Goal: Complete application form

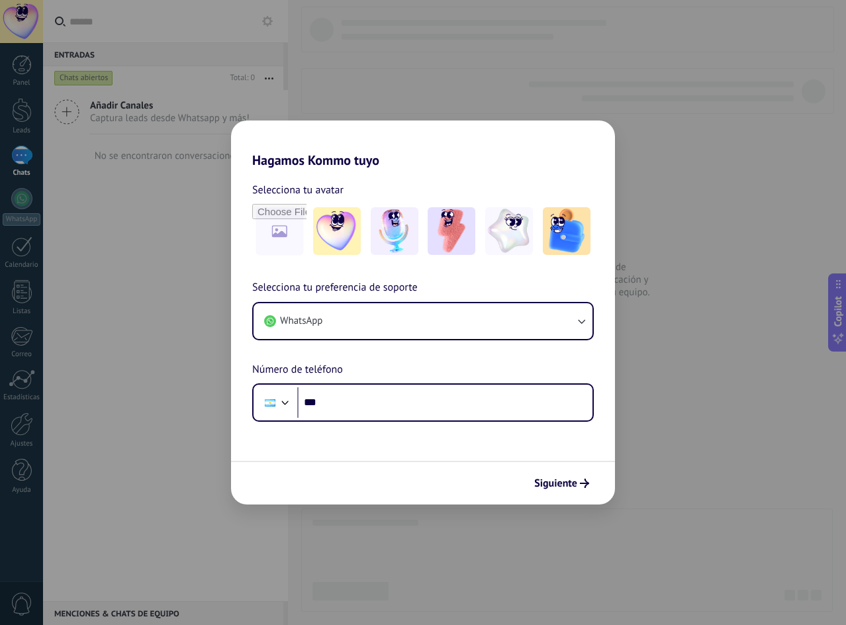
click at [668, 373] on div "Hagamos Kommo tuyo Selecciona tu avatar Selecciona tu preferencia de soporte Wh…" at bounding box center [423, 312] width 846 height 625
click at [323, 229] on img at bounding box center [337, 231] width 48 height 48
click at [568, 476] on button "Siguiente" at bounding box center [561, 483] width 67 height 22
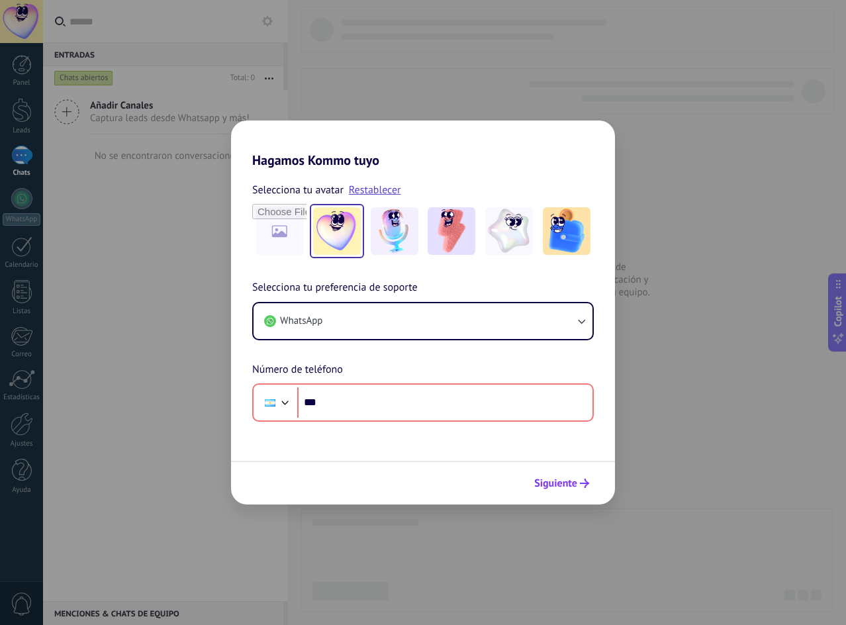
click at [568, 476] on button "Siguiente" at bounding box center [561, 483] width 67 height 22
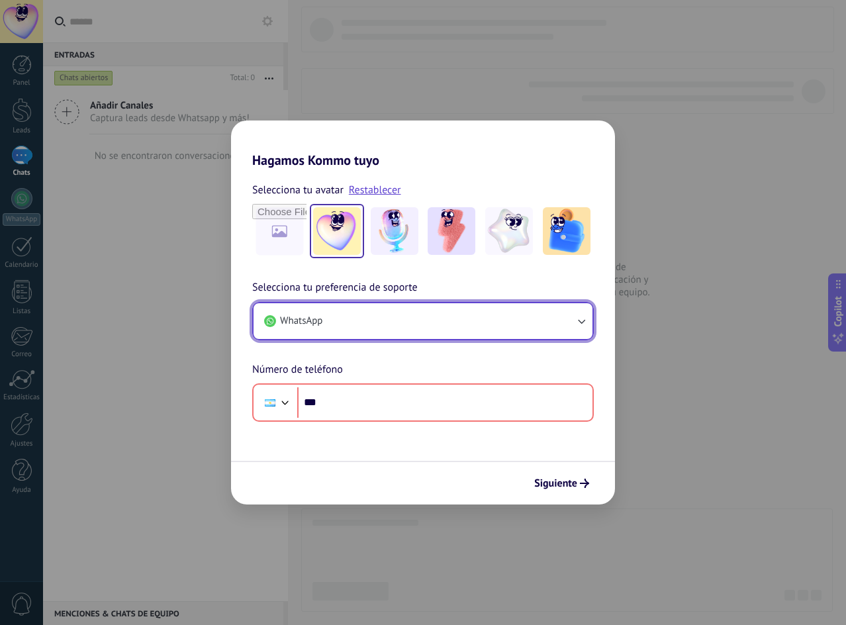
click at [410, 330] on button "WhatsApp" at bounding box center [422, 321] width 339 height 36
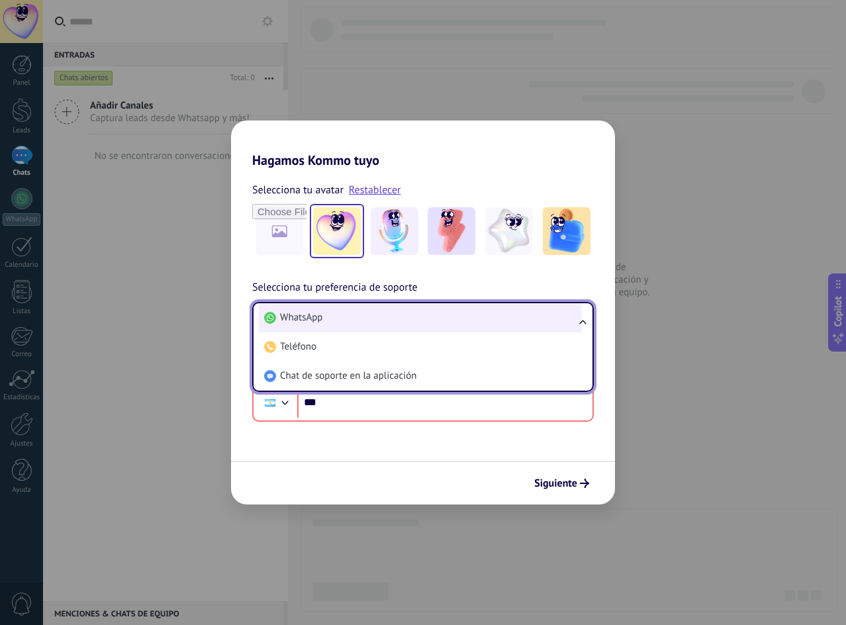
click at [324, 316] on li "WhatsApp" at bounding box center [420, 317] width 323 height 29
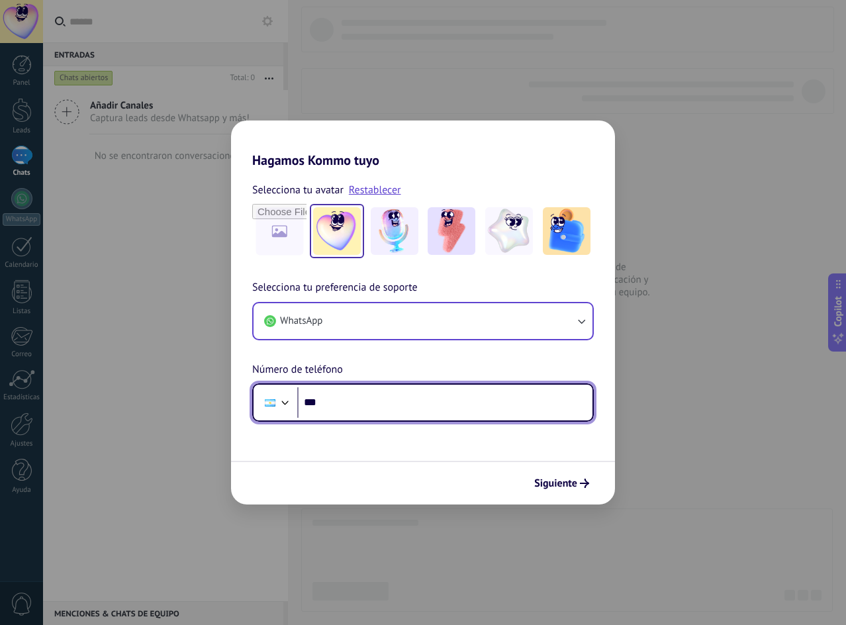
click at [366, 405] on input "***" at bounding box center [444, 402] width 295 height 30
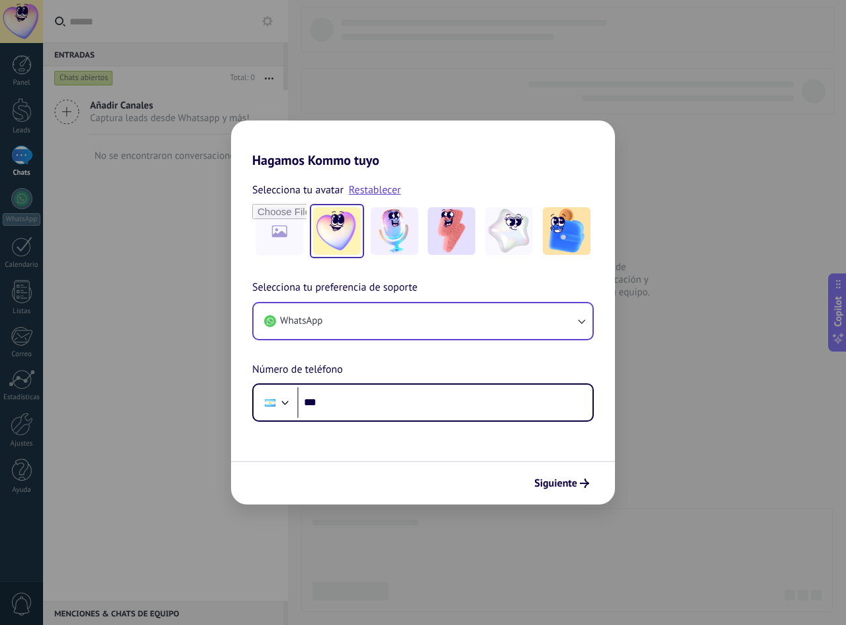
click at [619, 320] on div "Hagamos Kommo tuyo Selecciona tu avatar Restablecer Selecciona tu preferencia d…" at bounding box center [423, 312] width 846 height 625
click at [626, 330] on div "Hagamos Kommo tuyo Selecciona tu avatar Restablecer Selecciona tu preferencia d…" at bounding box center [423, 312] width 846 height 625
click at [668, 333] on div "Hagamos Kommo tuyo Selecciona tu avatar Restablecer Selecciona tu preferencia d…" at bounding box center [423, 312] width 846 height 625
click at [376, 194] on link "Restablecer" at bounding box center [375, 189] width 52 height 13
click at [586, 488] on button "Siguiente" at bounding box center [561, 483] width 67 height 22
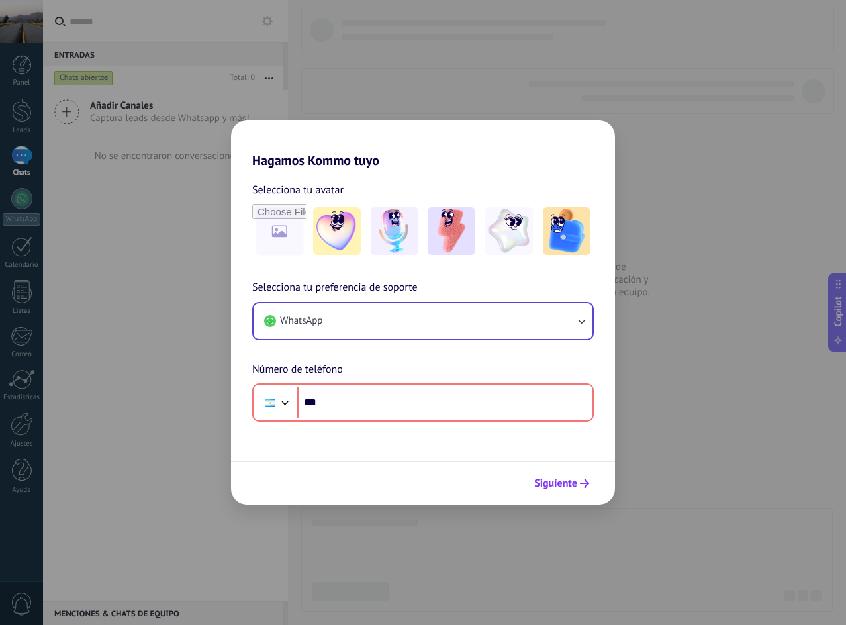
click at [586, 488] on button "Siguiente" at bounding box center [561, 483] width 67 height 22
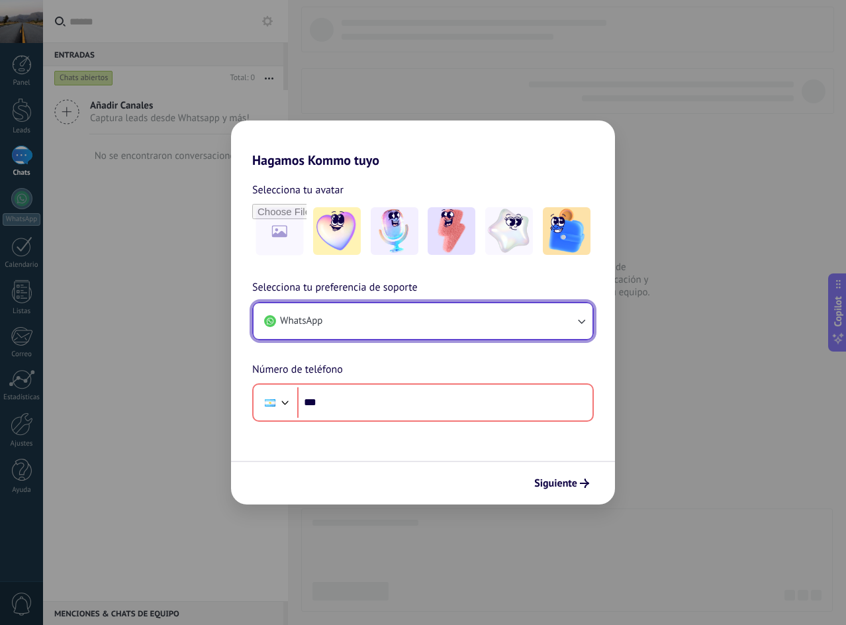
click at [351, 312] on button "WhatsApp" at bounding box center [422, 321] width 339 height 36
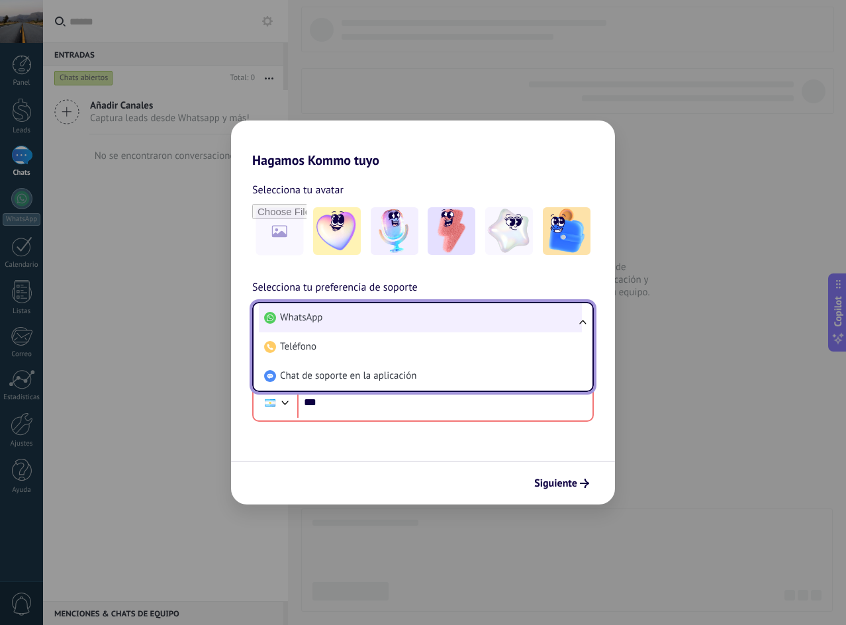
click at [317, 311] on span "WhatsApp" at bounding box center [301, 317] width 42 height 13
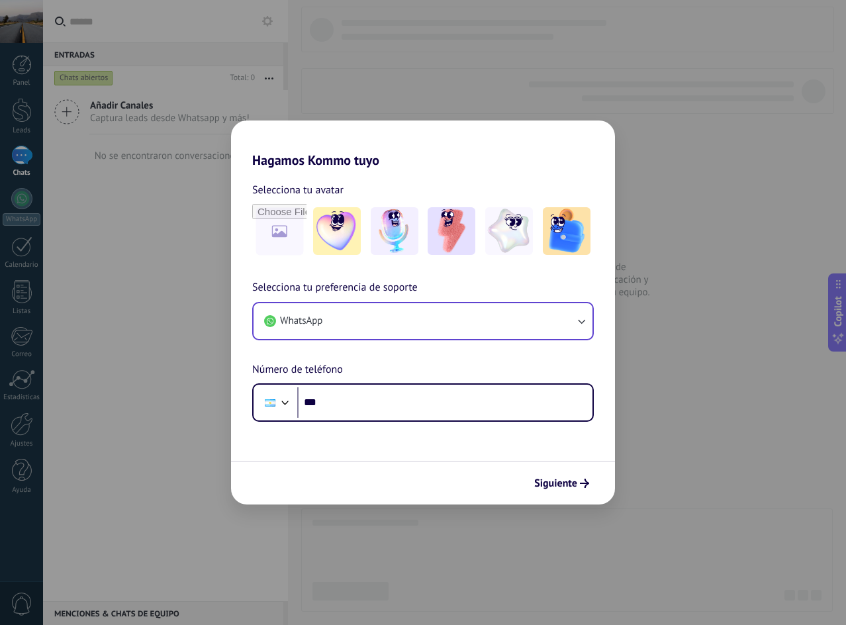
click at [392, 49] on div "Hagamos Kommo tuyo Selecciona tu avatar Selecciona tu preferencia de soporte Wh…" at bounding box center [423, 312] width 846 height 625
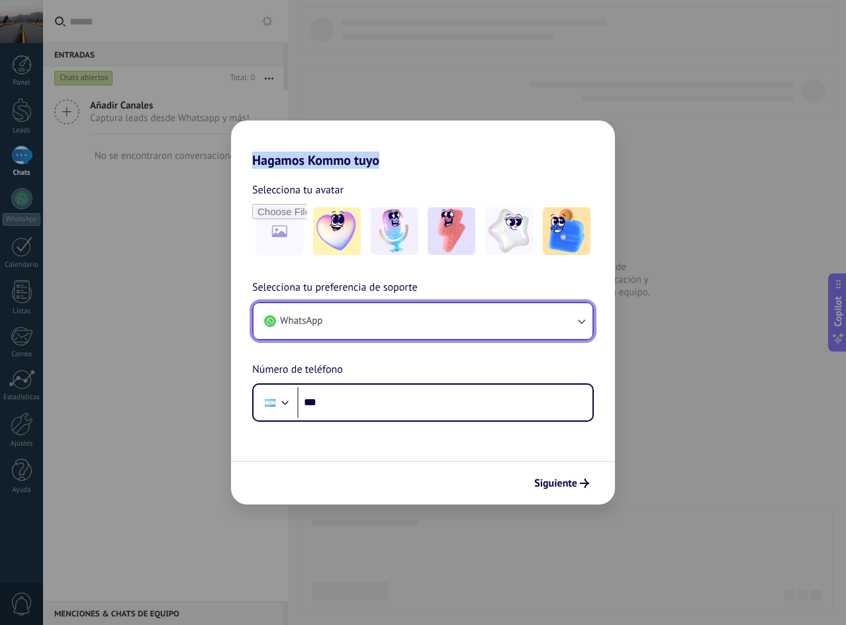
click at [375, 327] on button "WhatsApp" at bounding box center [422, 321] width 339 height 36
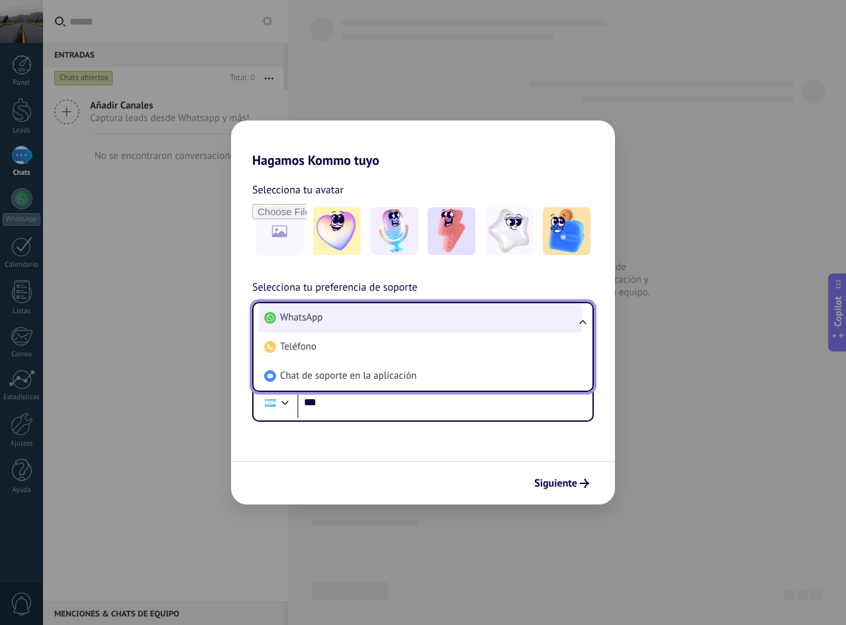
click at [412, 318] on li "WhatsApp" at bounding box center [420, 317] width 323 height 29
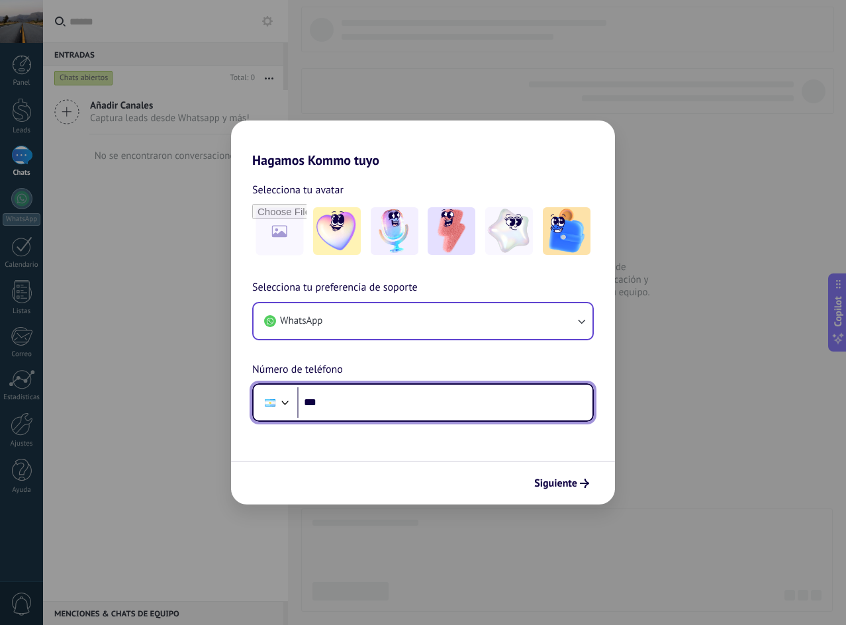
click at [359, 406] on input "***" at bounding box center [444, 402] width 295 height 30
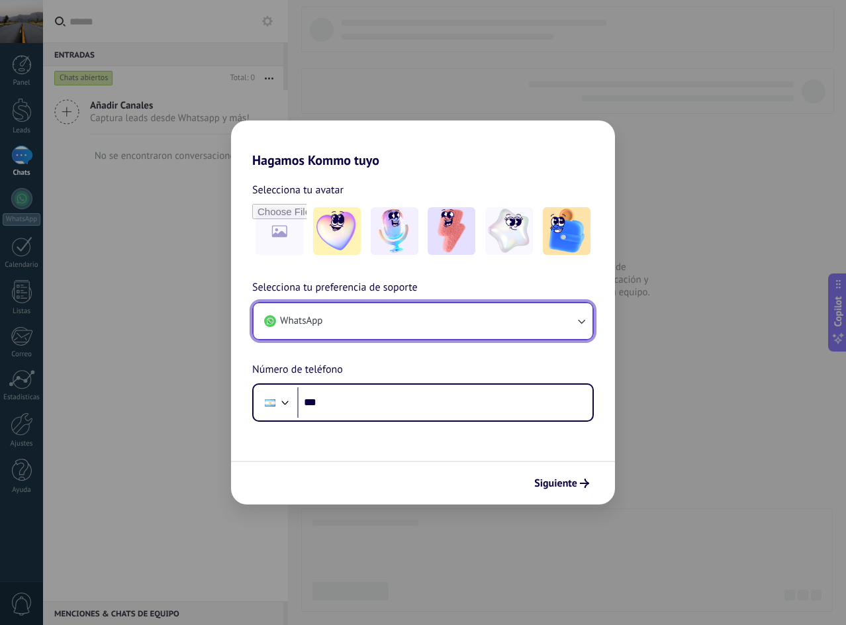
click at [349, 317] on button "WhatsApp" at bounding box center [422, 321] width 339 height 36
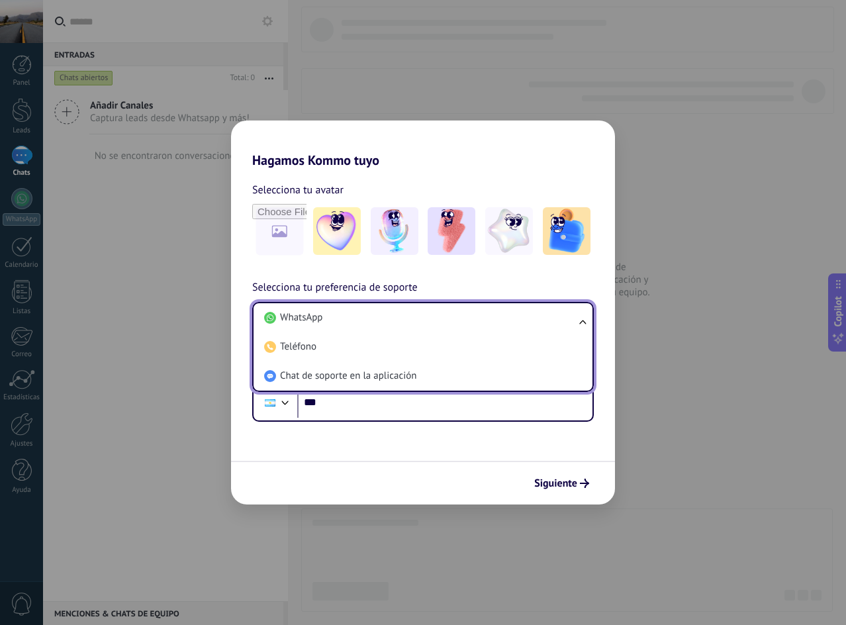
click at [349, 317] on li "WhatsApp" at bounding box center [420, 317] width 323 height 29
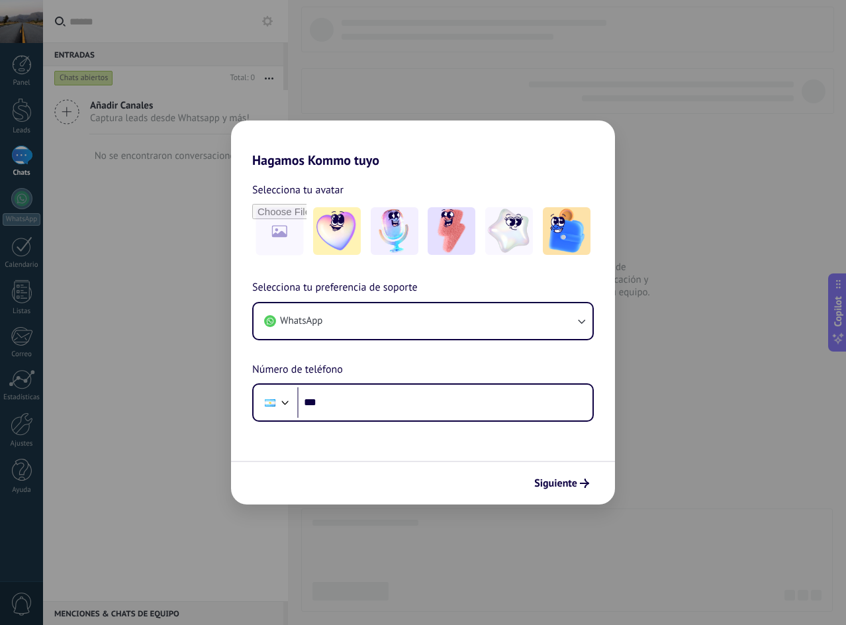
click at [408, 111] on div "Hagamos Kommo tuyo Selecciona tu avatar Selecciona tu preferencia de soporte Wh…" at bounding box center [423, 312] width 846 height 625
